Goal: Task Accomplishment & Management: Manage account settings

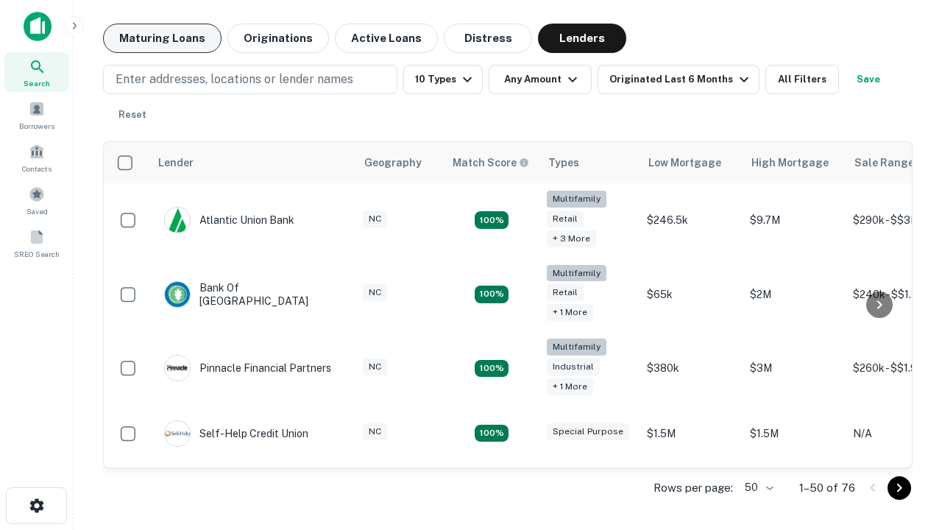
click at [162, 38] on button "Maturing Loans" at bounding box center [162, 38] width 118 height 29
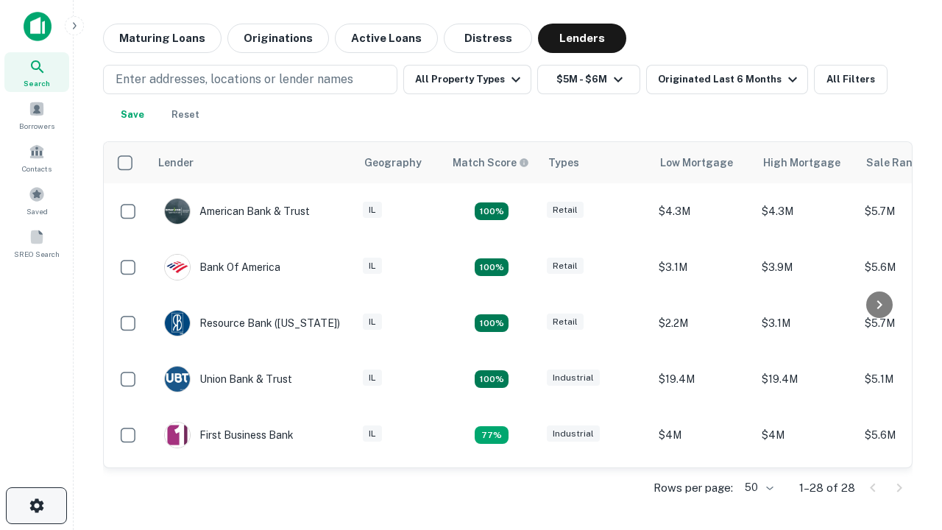
click at [36, 505] on icon "button" at bounding box center [37, 506] width 18 height 18
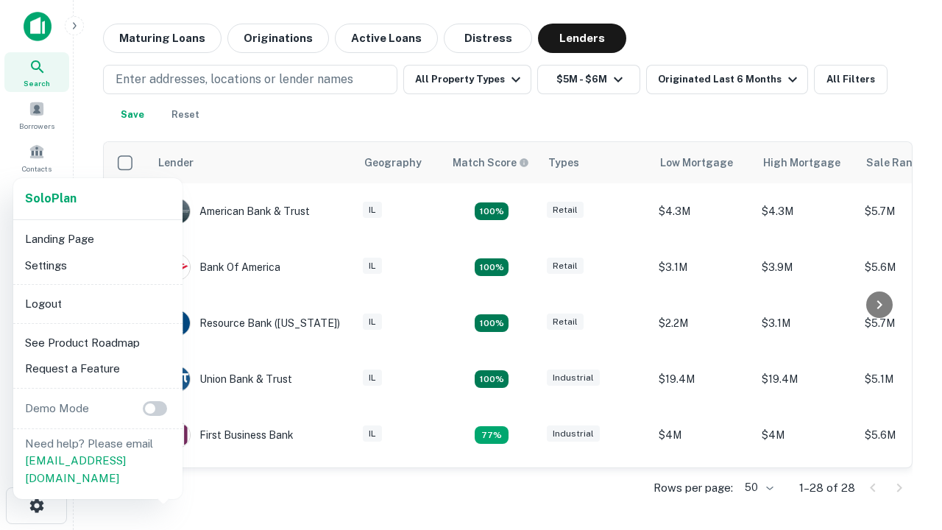
click at [97, 303] on li "Logout" at bounding box center [97, 304] width 157 height 26
